Goal: Task Accomplishment & Management: Complete application form

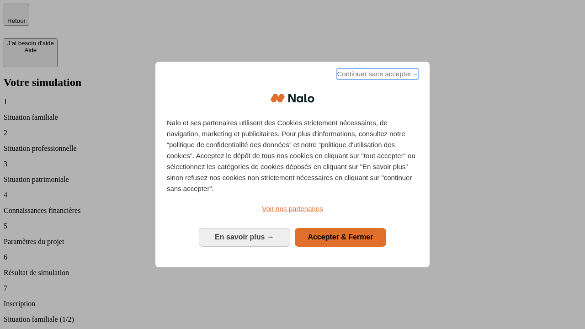
click at [376, 75] on span "Continuer sans accepter →" at bounding box center [377, 74] width 81 height 11
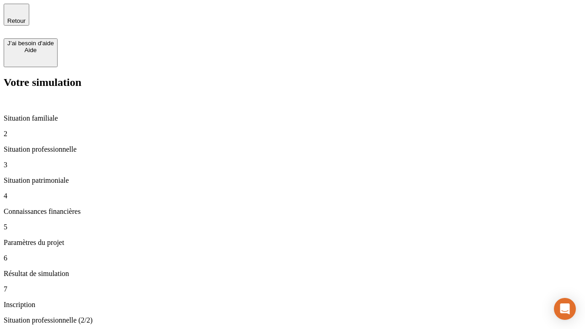
type input "30 000"
type input "1 000"
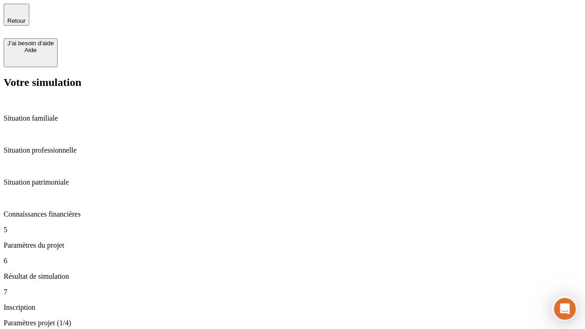
type input "65"
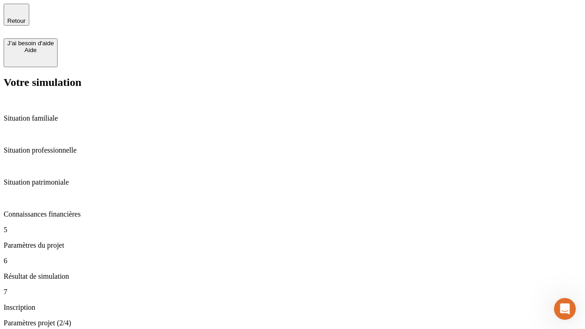
type input "5 000"
type input "640"
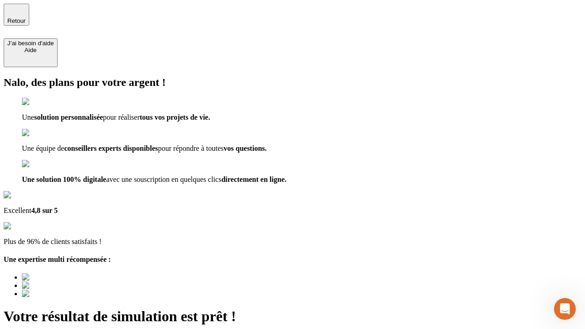
type input "[EMAIL_ADDRESS][DOMAIN_NAME]"
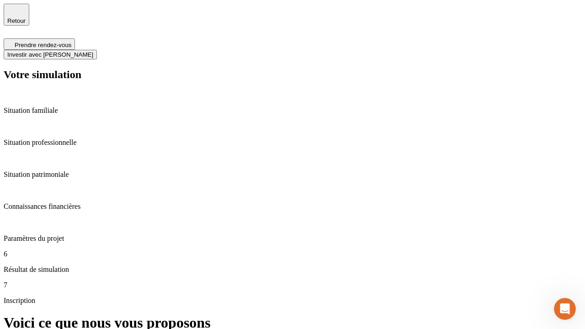
click at [93, 51] on span "Investir avec [PERSON_NAME]" at bounding box center [50, 54] width 86 height 7
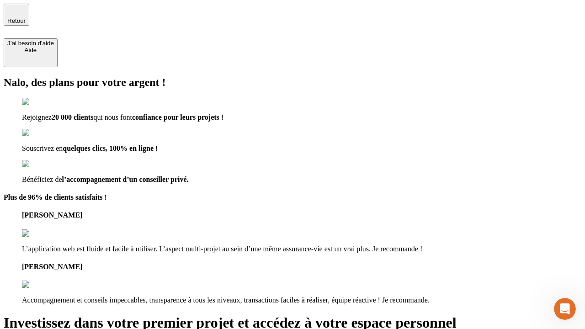
type input "[EMAIL_ADDRESS][DOMAIN_NAME]"
